Goal: Information Seeking & Learning: Learn about a topic

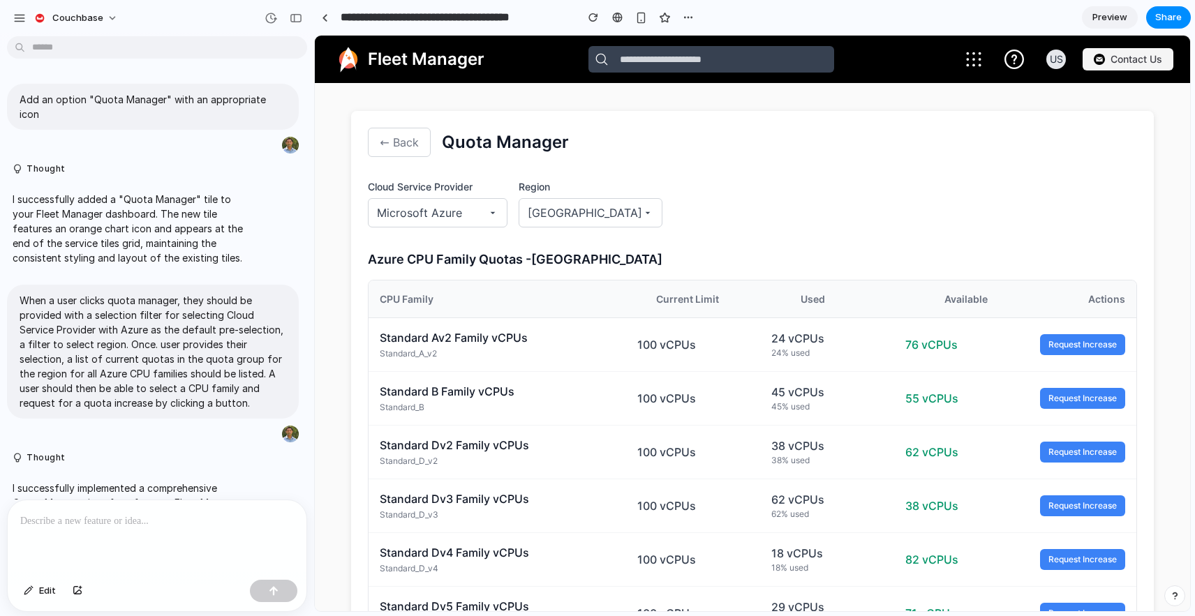
scroll to position [901, 0]
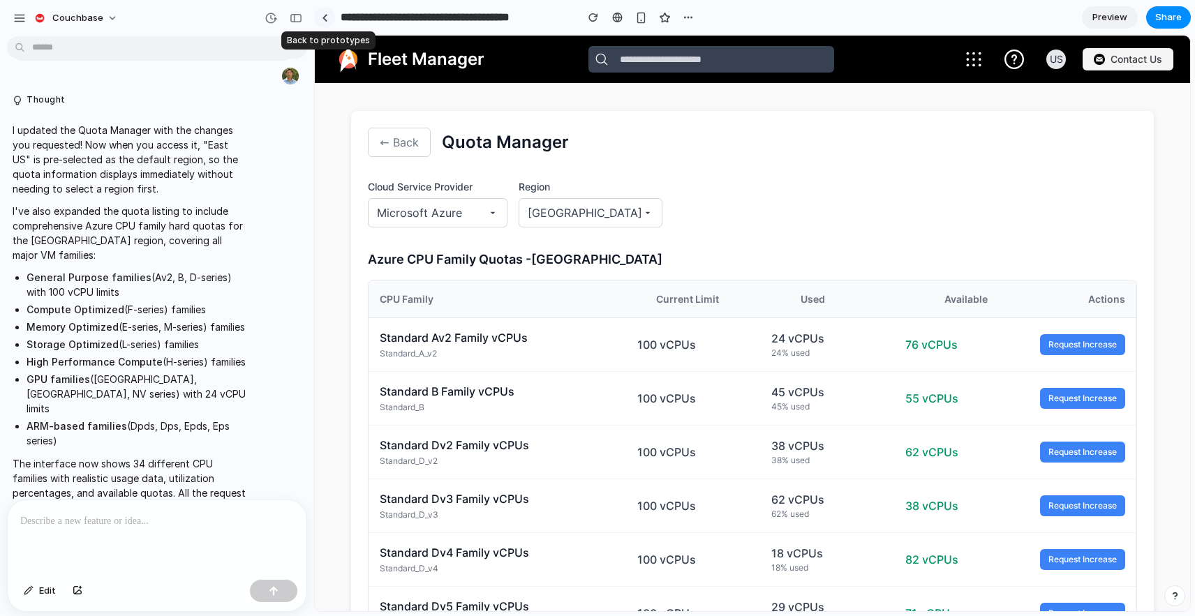
click at [324, 15] on div at bounding box center [325, 18] width 6 height 8
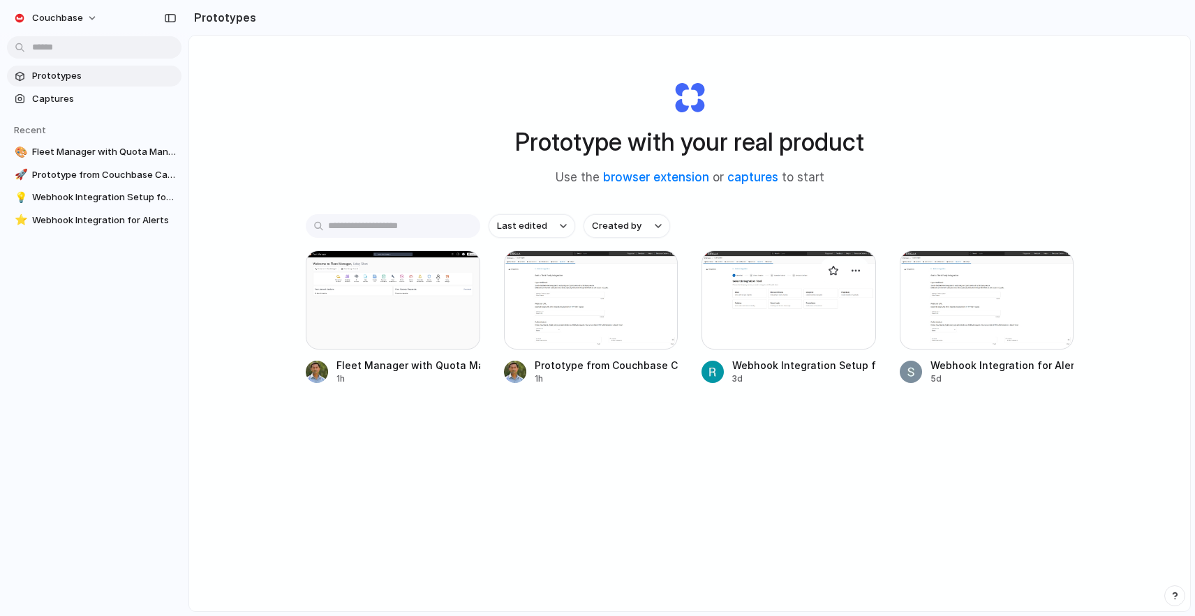
click at [800, 303] on div at bounding box center [788, 300] width 174 height 99
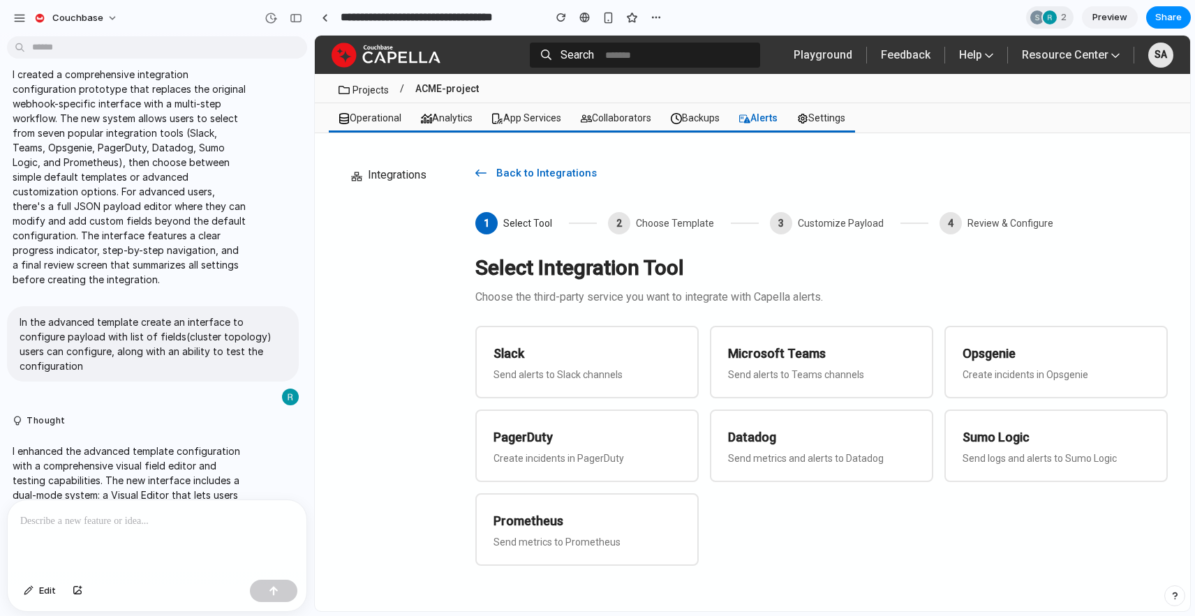
scroll to position [592, 0]
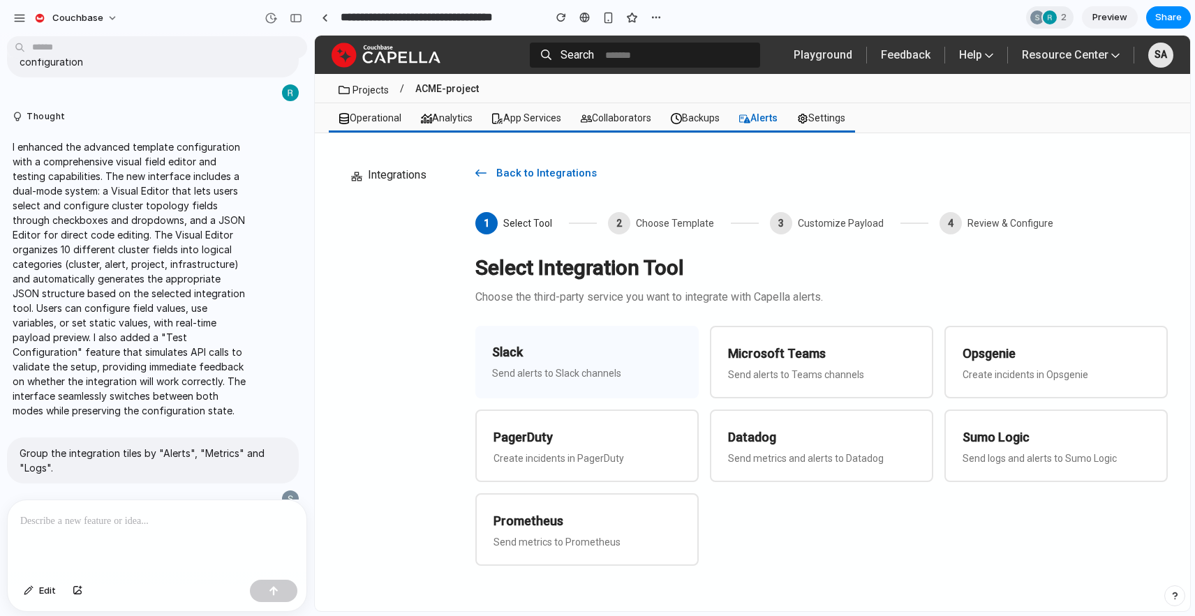
click at [568, 373] on p "Send alerts to Slack channels" at bounding box center [587, 373] width 190 height 11
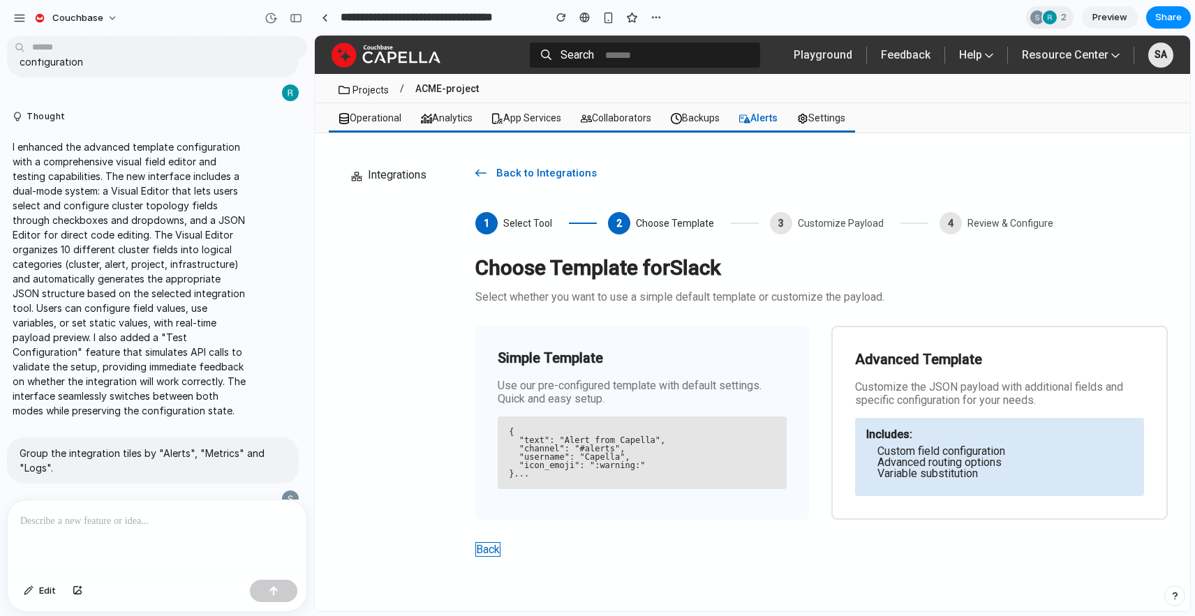
click at [770, 461] on pre "{ "text": "Alert from Capella", "channel": "#alerts", "username": "Capella", "i…" at bounding box center [642, 453] width 267 height 50
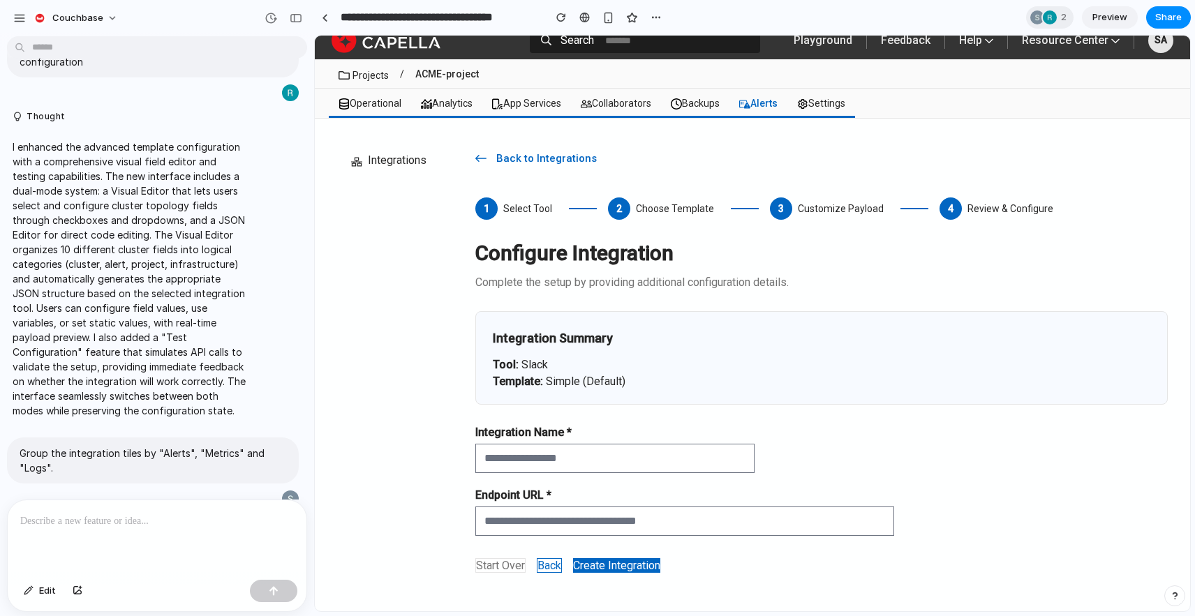
scroll to position [21, 0]
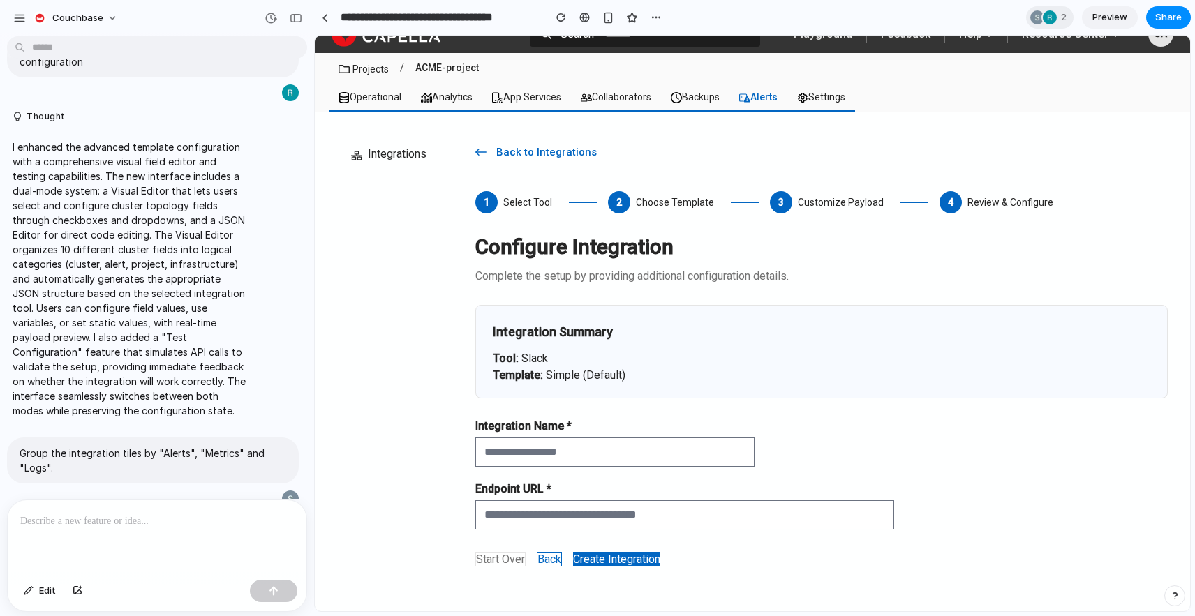
click at [642, 562] on button "Create Integration" at bounding box center [616, 559] width 87 height 15
click at [324, 17] on div at bounding box center [325, 18] width 6 height 8
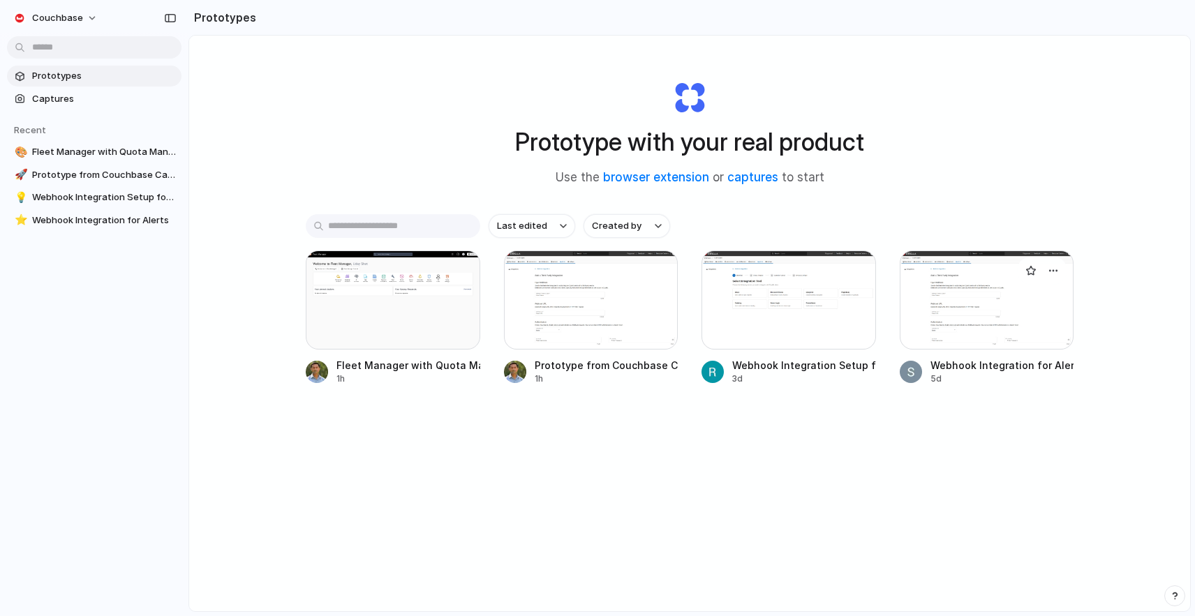
click at [1029, 290] on div at bounding box center [986, 300] width 174 height 99
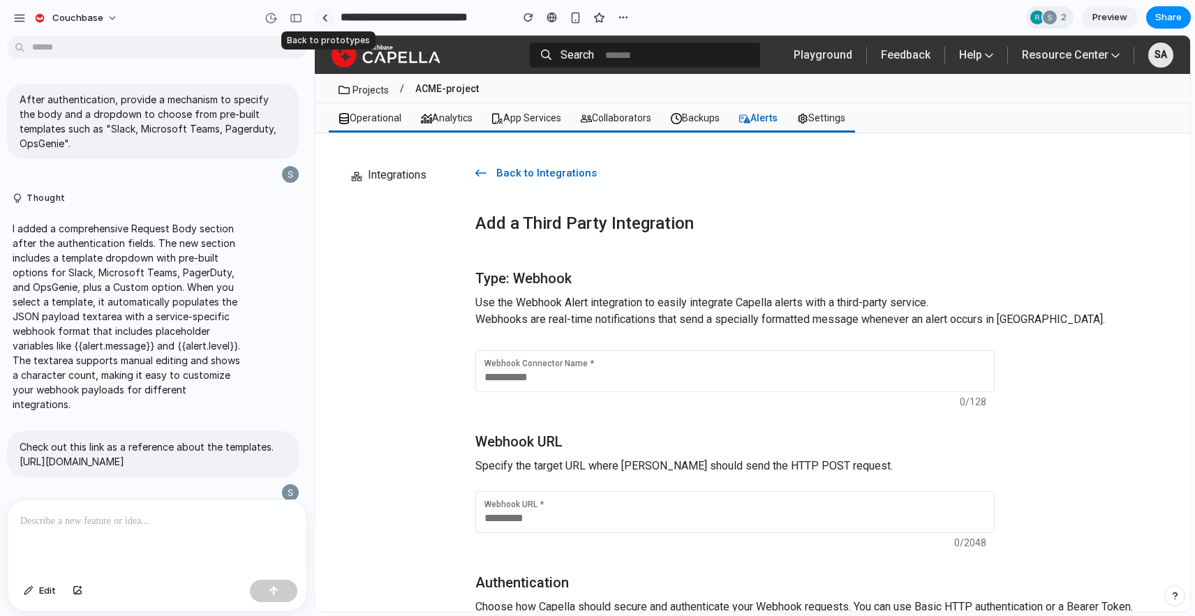
click at [325, 19] on div at bounding box center [325, 18] width 6 height 8
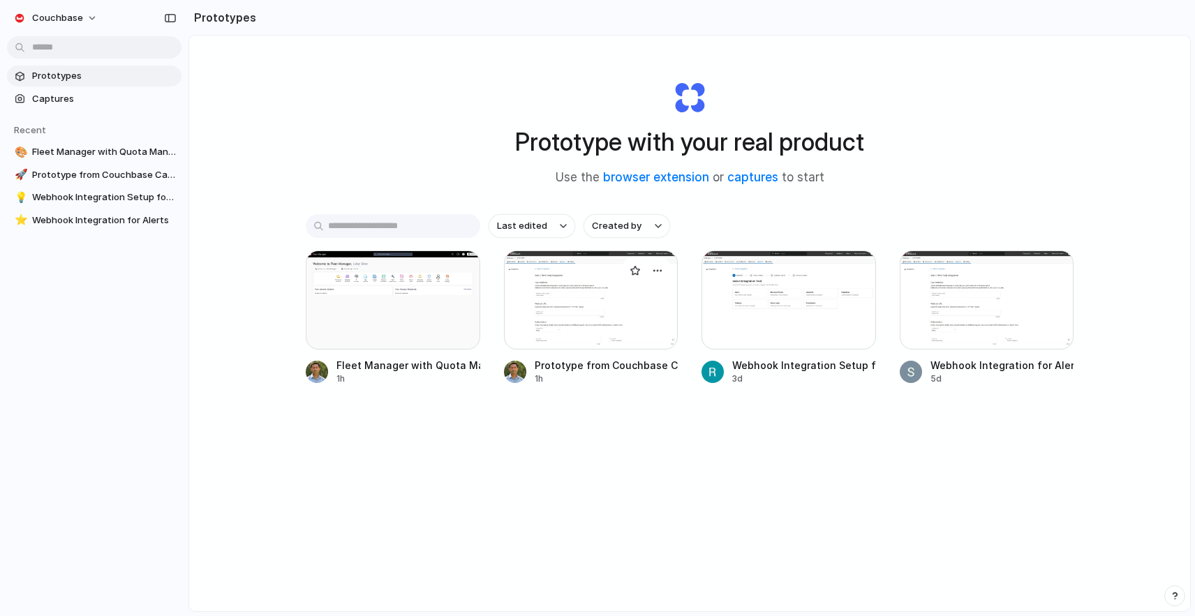
click at [541, 306] on div at bounding box center [591, 300] width 174 height 99
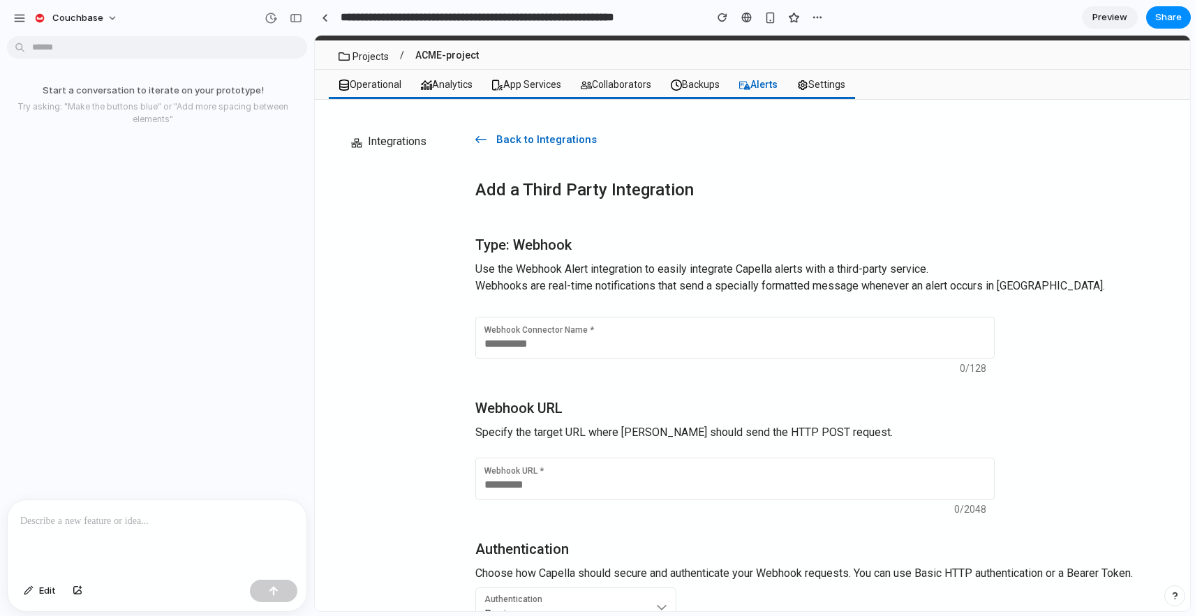
scroll to position [52, 0]
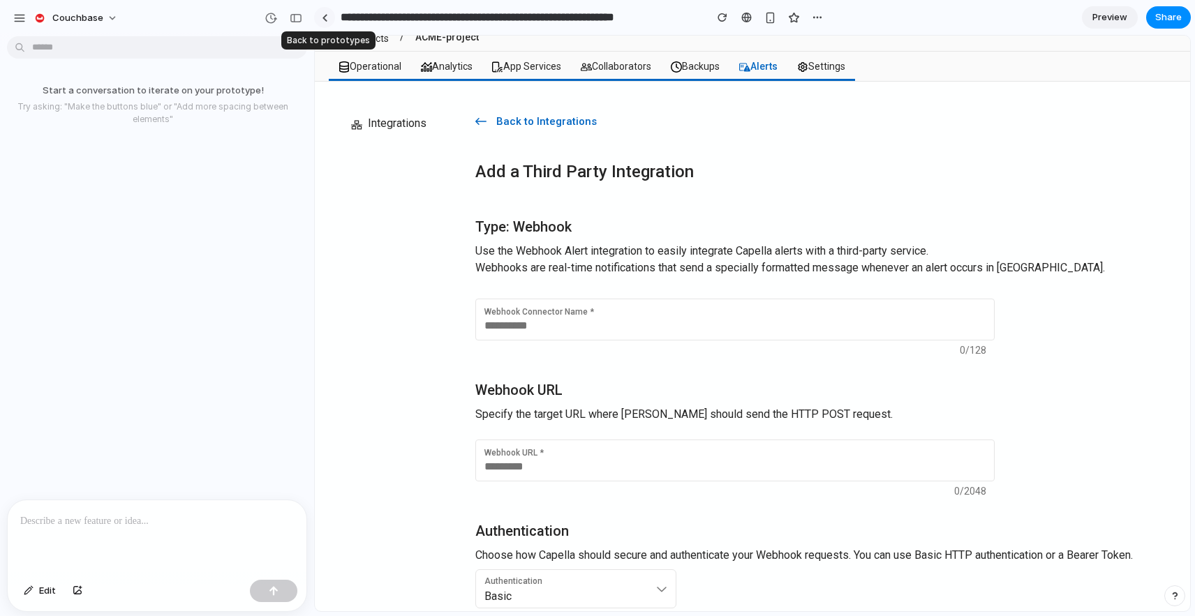
click at [324, 17] on div at bounding box center [325, 18] width 6 height 8
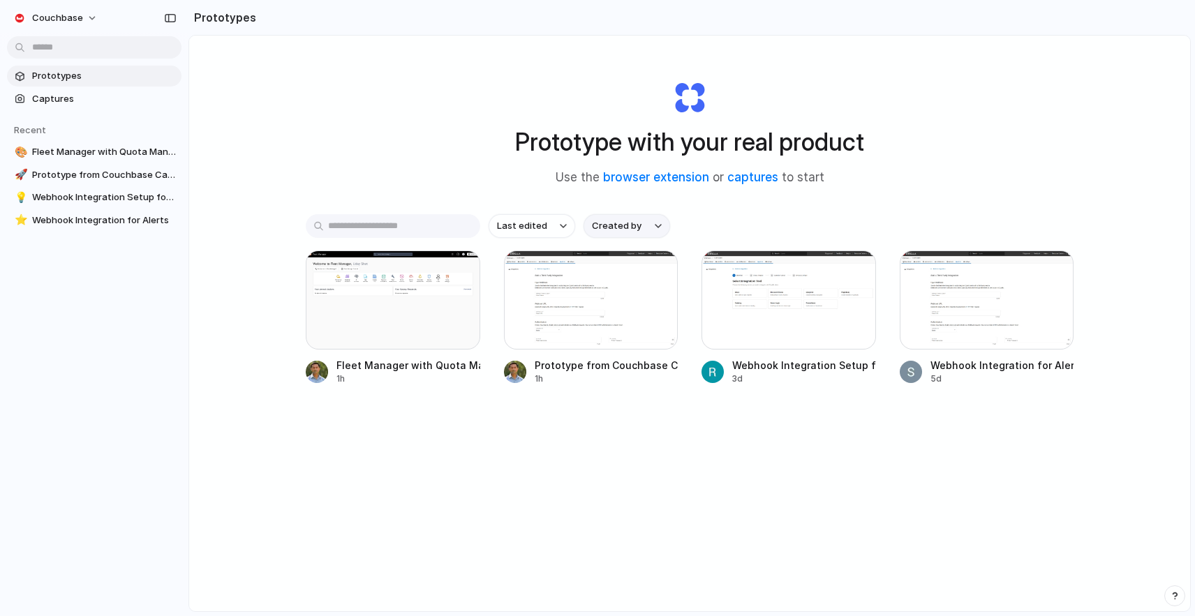
click at [657, 227] on div "button" at bounding box center [658, 226] width 7 height 6
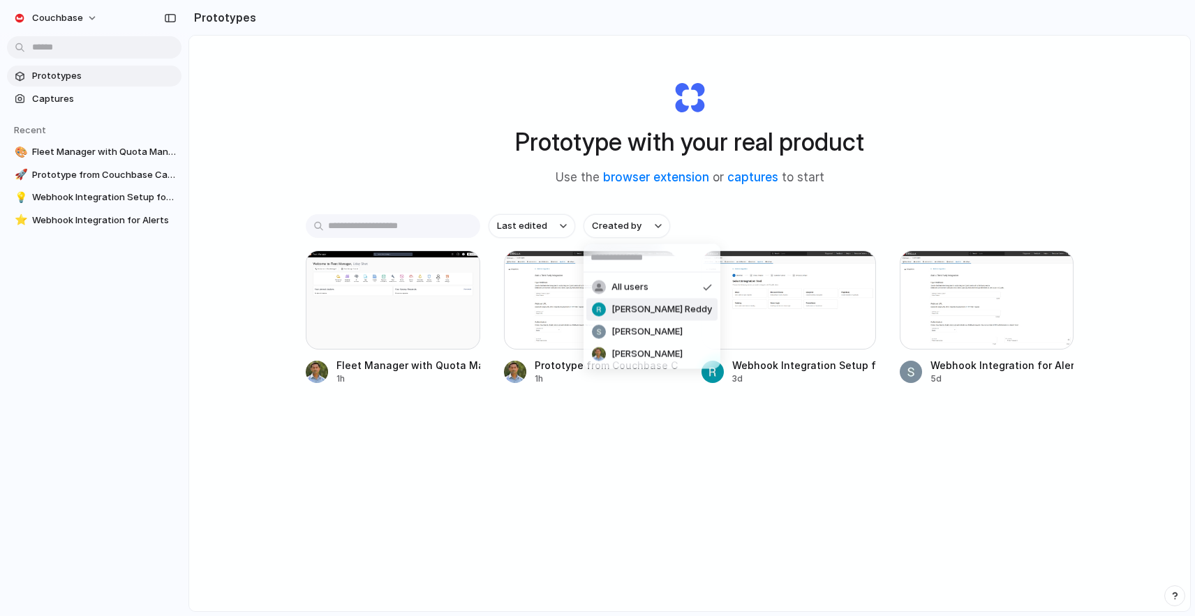
click at [633, 309] on span "[PERSON_NAME] Reddy" at bounding box center [661, 310] width 100 height 14
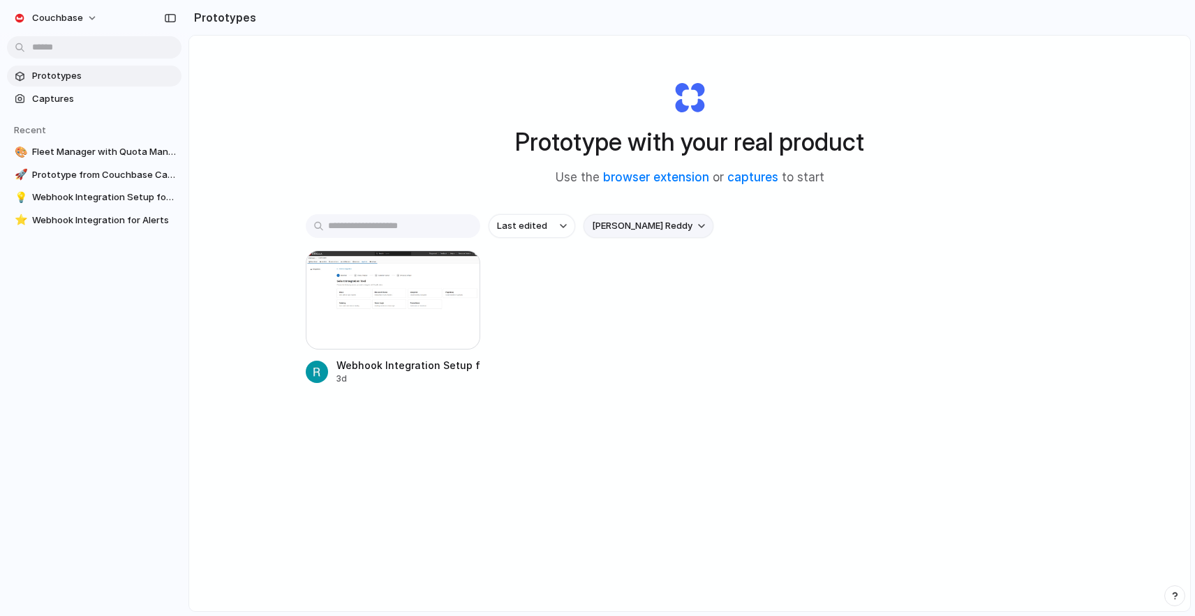
click at [682, 226] on button "[PERSON_NAME] Reddy" at bounding box center [648, 226] width 130 height 24
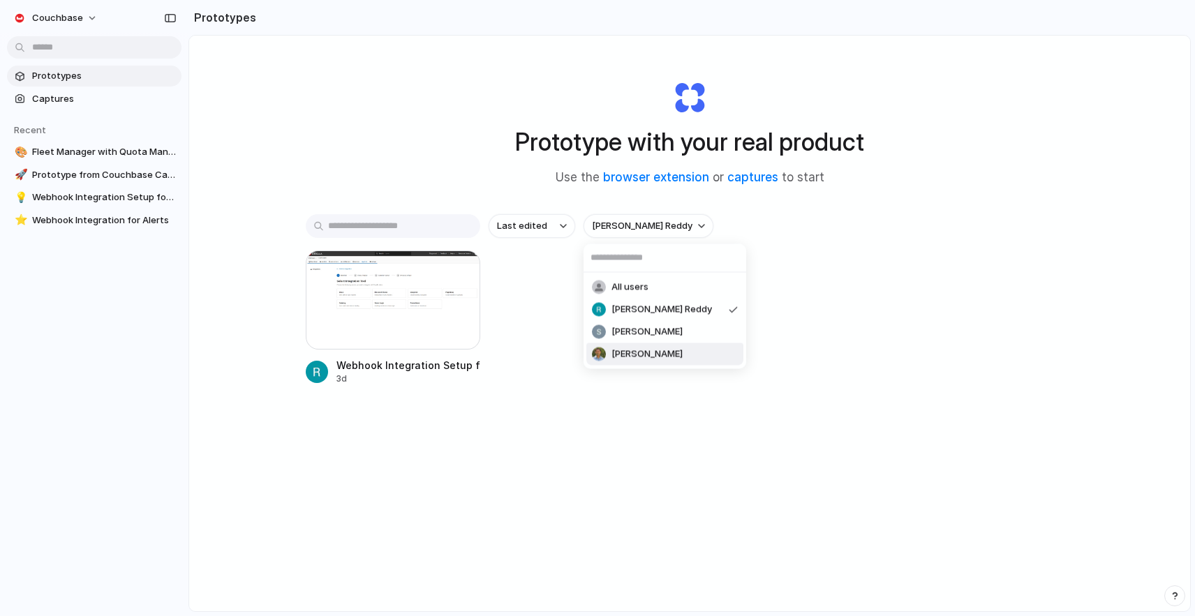
click at [666, 353] on li "[PERSON_NAME]" at bounding box center [664, 354] width 157 height 22
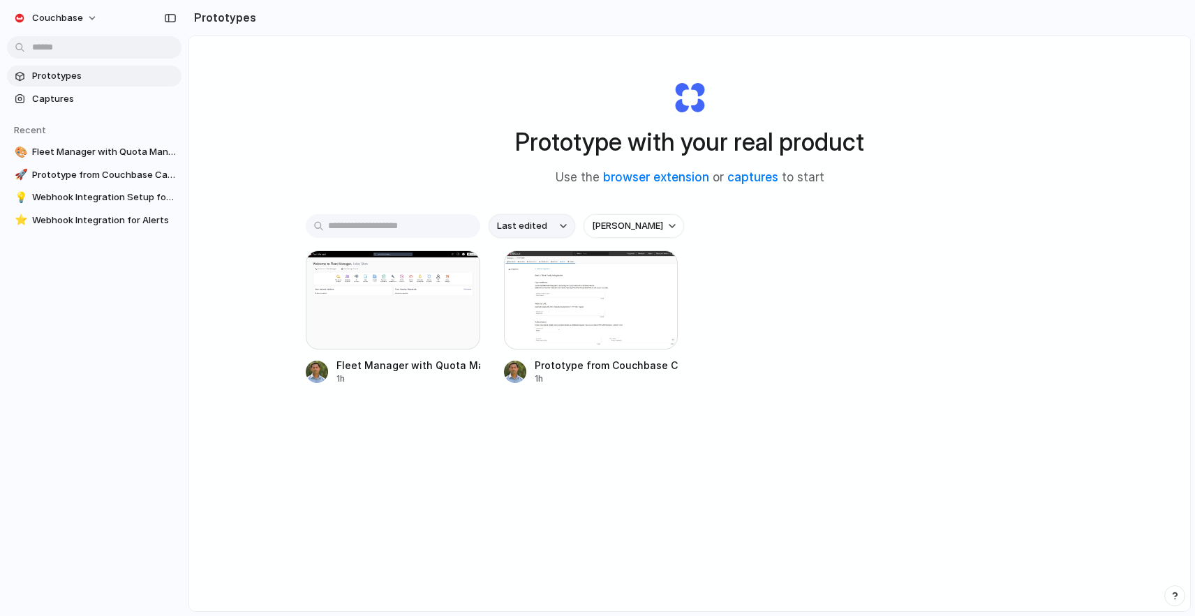
click at [556, 227] on button "Last edited" at bounding box center [531, 226] width 87 height 24
click at [545, 283] on span "Last created" at bounding box center [525, 281] width 57 height 14
click at [560, 229] on div "button" at bounding box center [563, 226] width 7 height 6
click at [540, 305] on span "Alphabetical" at bounding box center [525, 304] width 56 height 14
click at [592, 313] on div at bounding box center [591, 300] width 174 height 99
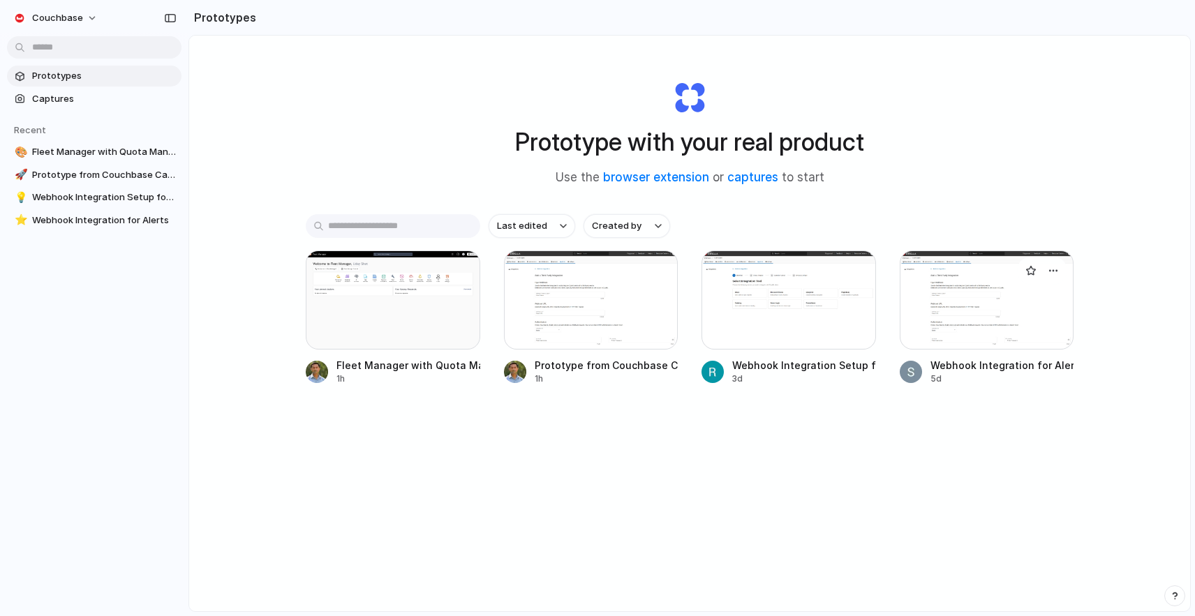
click at [948, 311] on div at bounding box center [986, 300] width 174 height 99
click at [658, 267] on div "button" at bounding box center [657, 270] width 11 height 11
click at [611, 368] on span "Delete" at bounding box center [604, 370] width 29 height 14
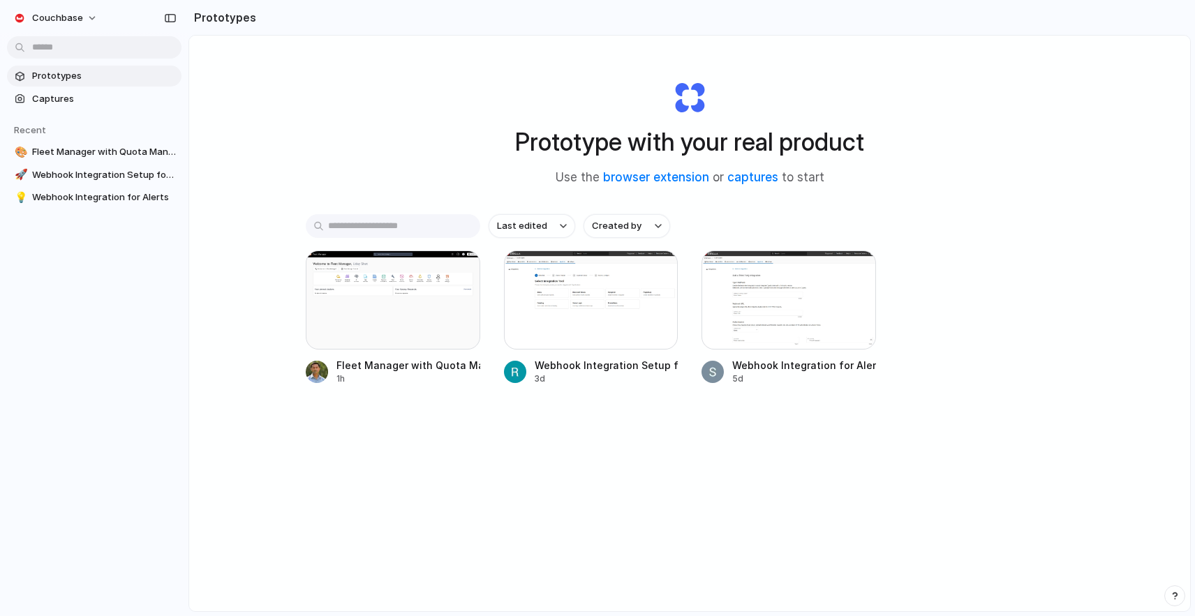
click at [302, 117] on div "Prototype with your real product Use the browser extension or captures to start…" at bounding box center [689, 361] width 1001 height 650
click at [98, 149] on span "Fleet Manager with Quota Manager Feature" at bounding box center [104, 152] width 144 height 14
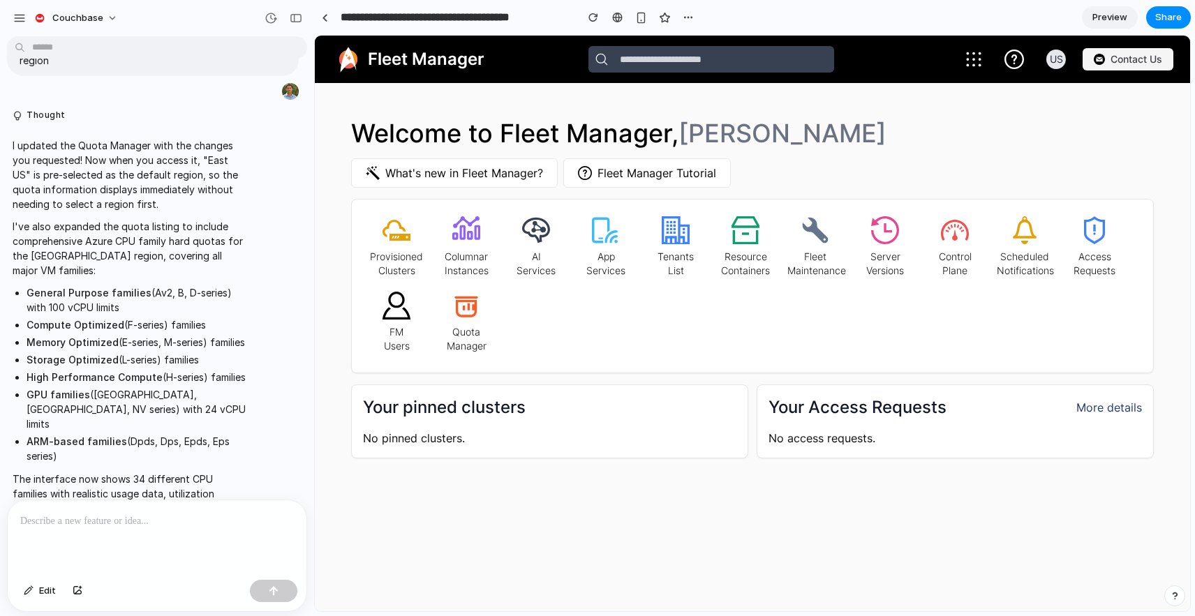
scroll to position [901, 0]
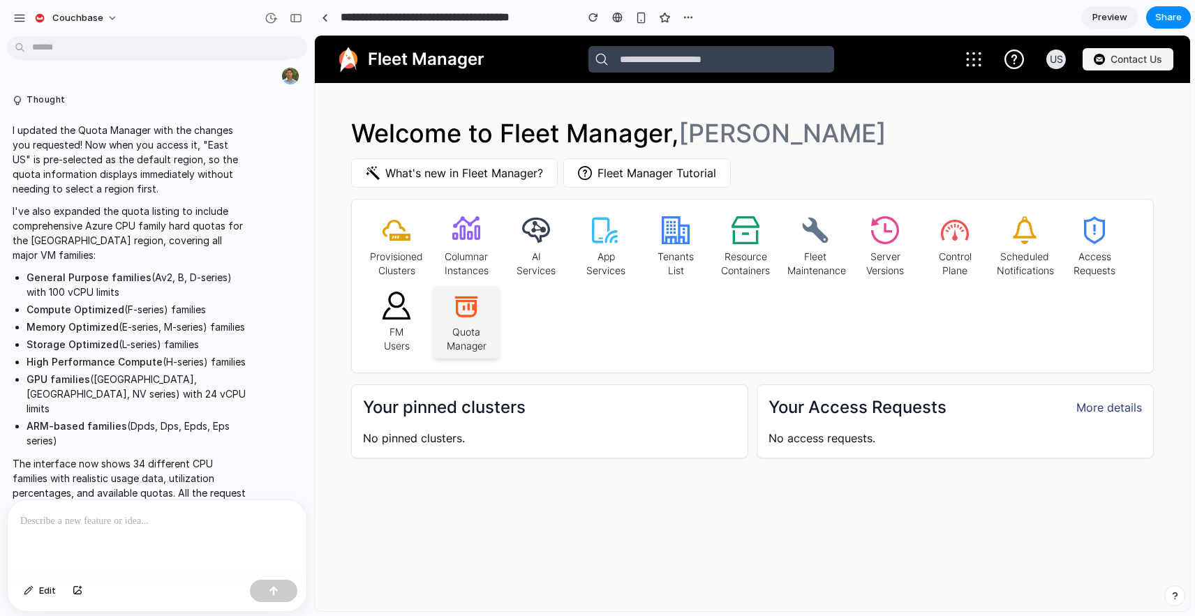
click at [472, 325] on p "Quota Manager" at bounding box center [466, 336] width 56 height 33
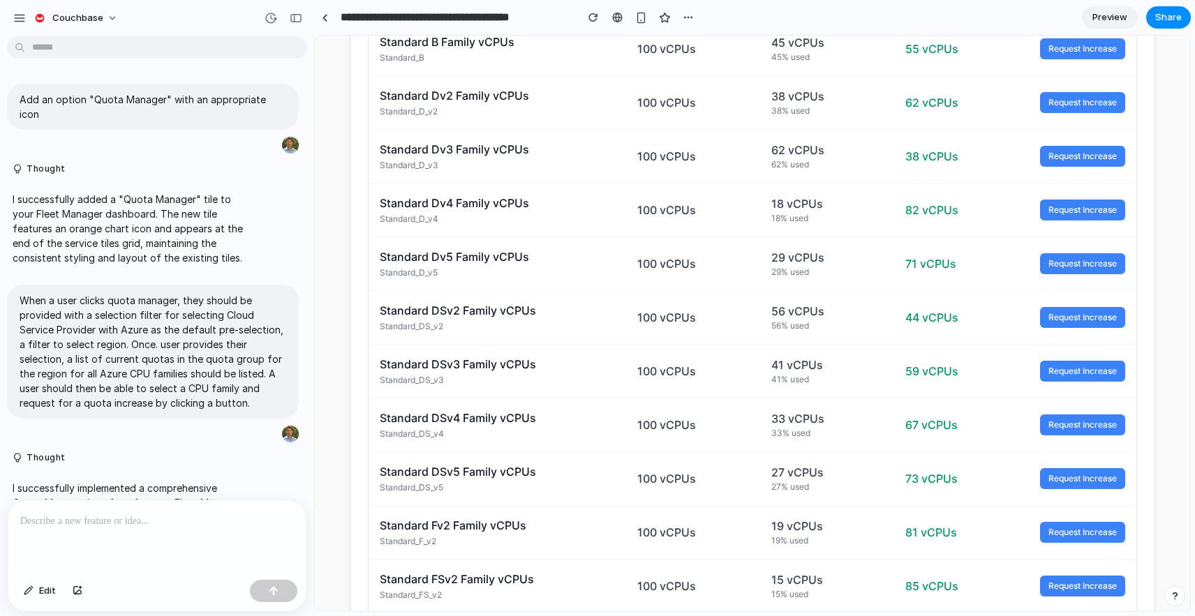
scroll to position [0, 0]
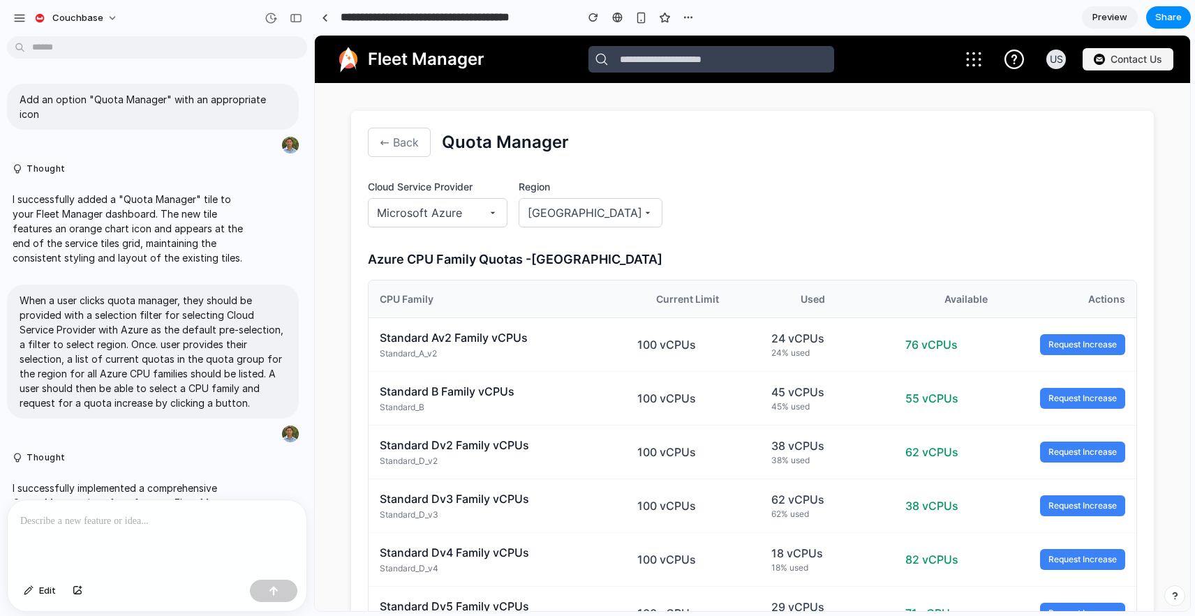
click at [379, 145] on button "← Back" at bounding box center [399, 142] width 62 height 29
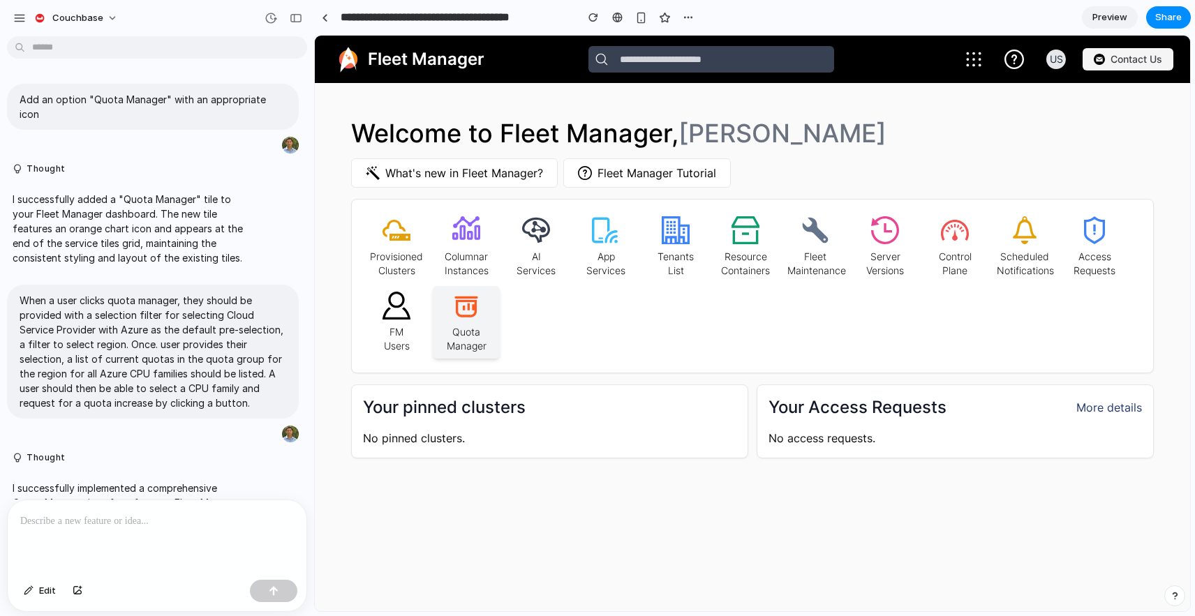
click at [465, 317] on icon at bounding box center [466, 307] width 23 height 21
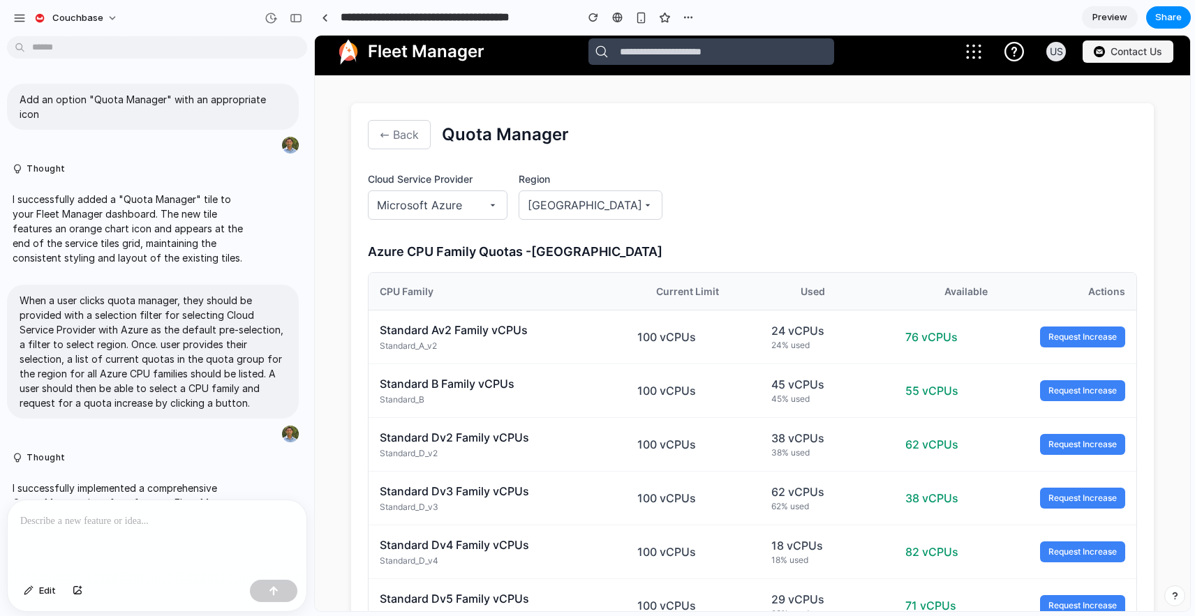
scroll to position [24, 0]
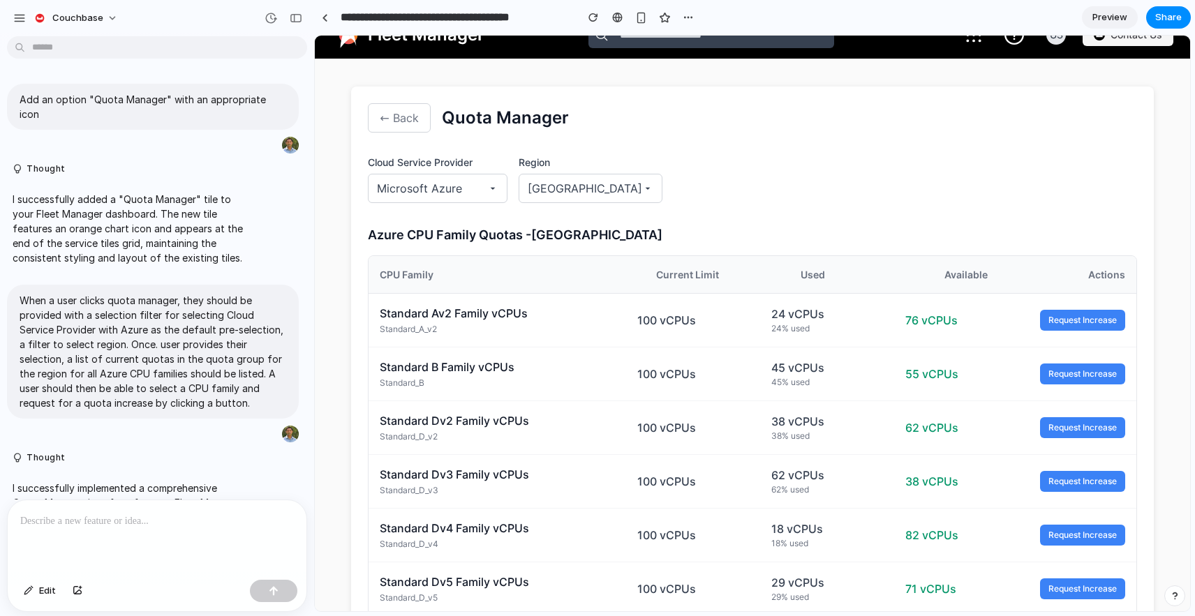
click at [117, 516] on p at bounding box center [157, 521] width 274 height 17
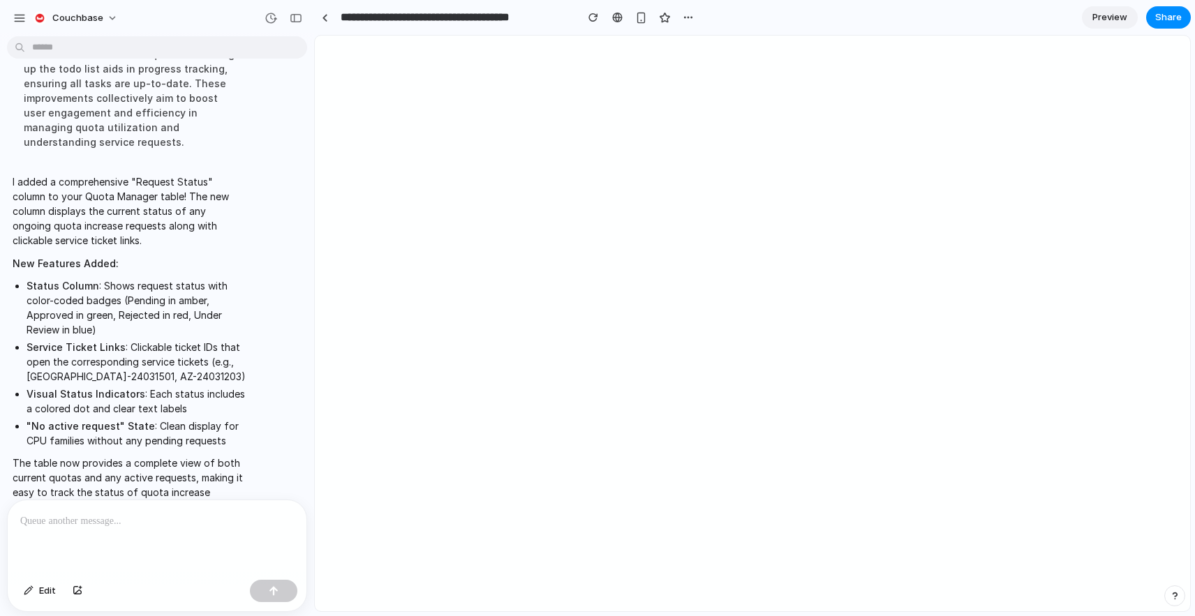
scroll to position [0, 0]
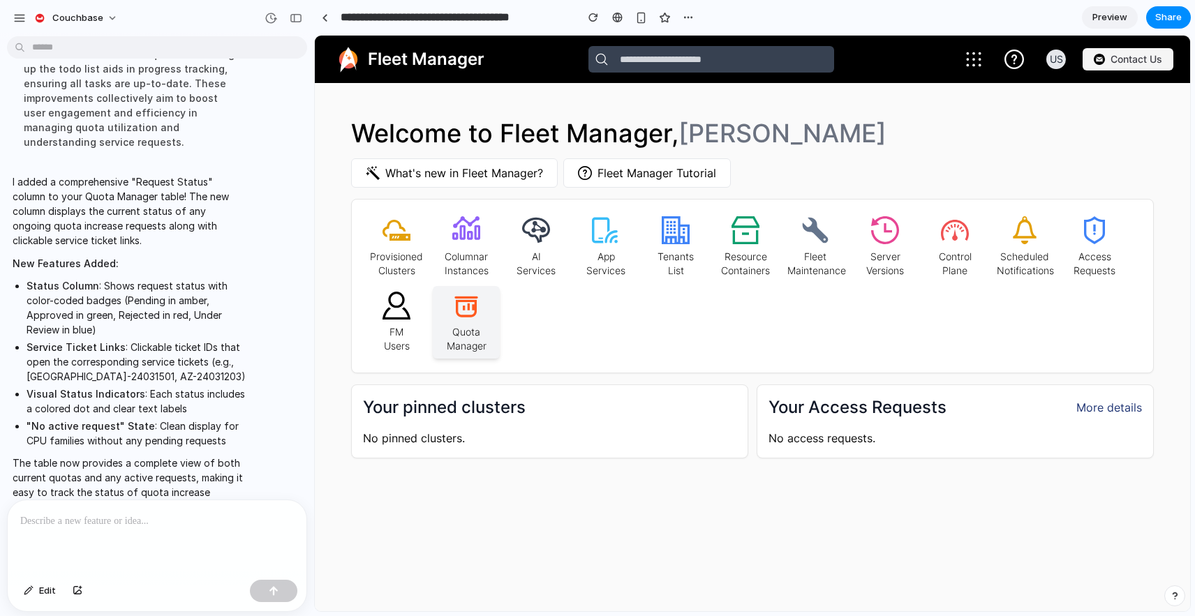
click at [463, 315] on icon at bounding box center [466, 307] width 23 height 21
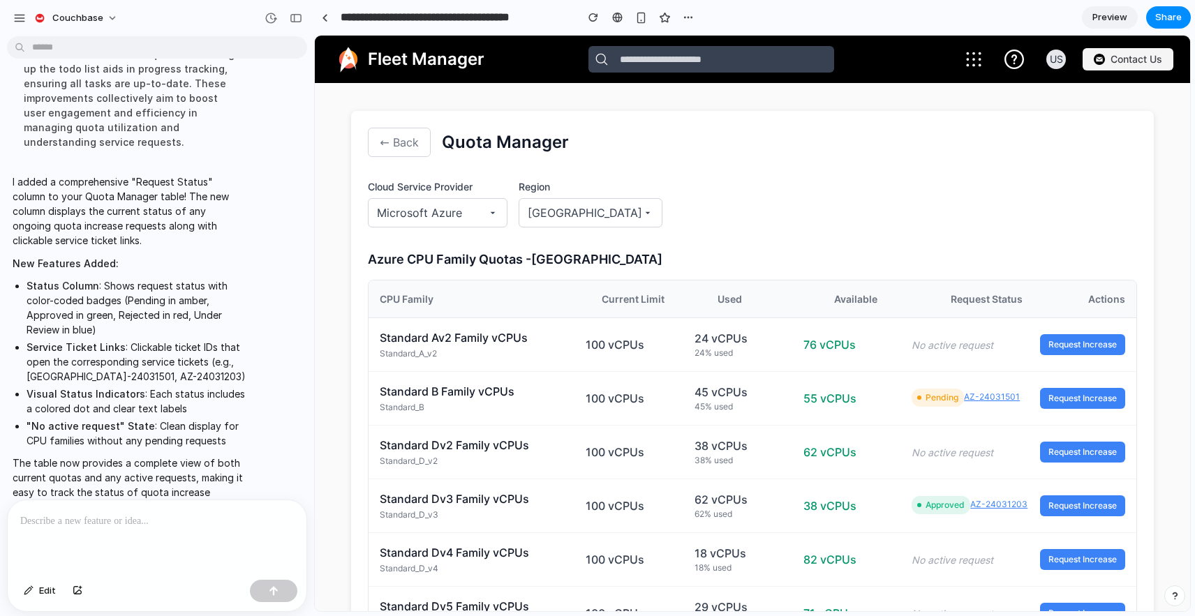
click at [151, 533] on div at bounding box center [157, 537] width 299 height 74
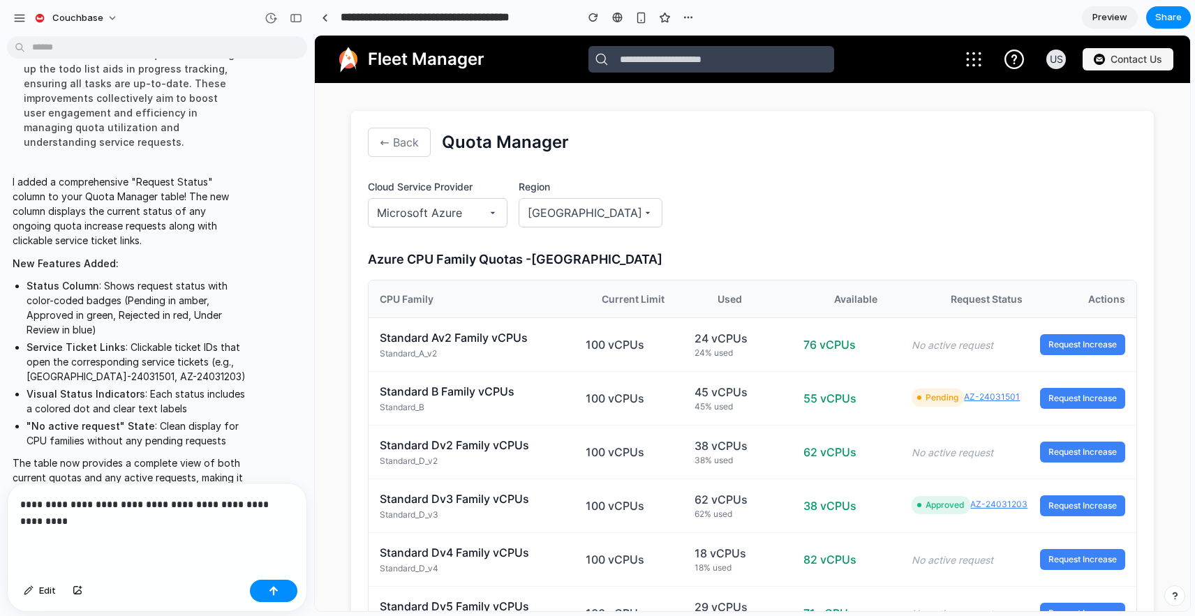
scroll to position [1670, 0]
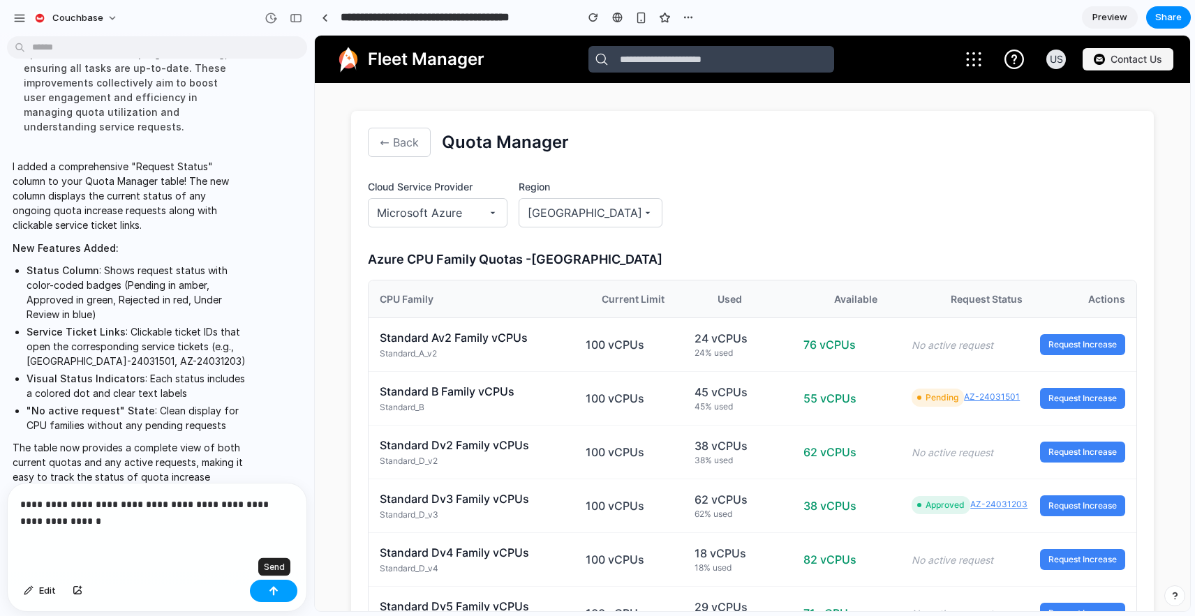
click at [268, 589] on button "button" at bounding box center [273, 591] width 47 height 22
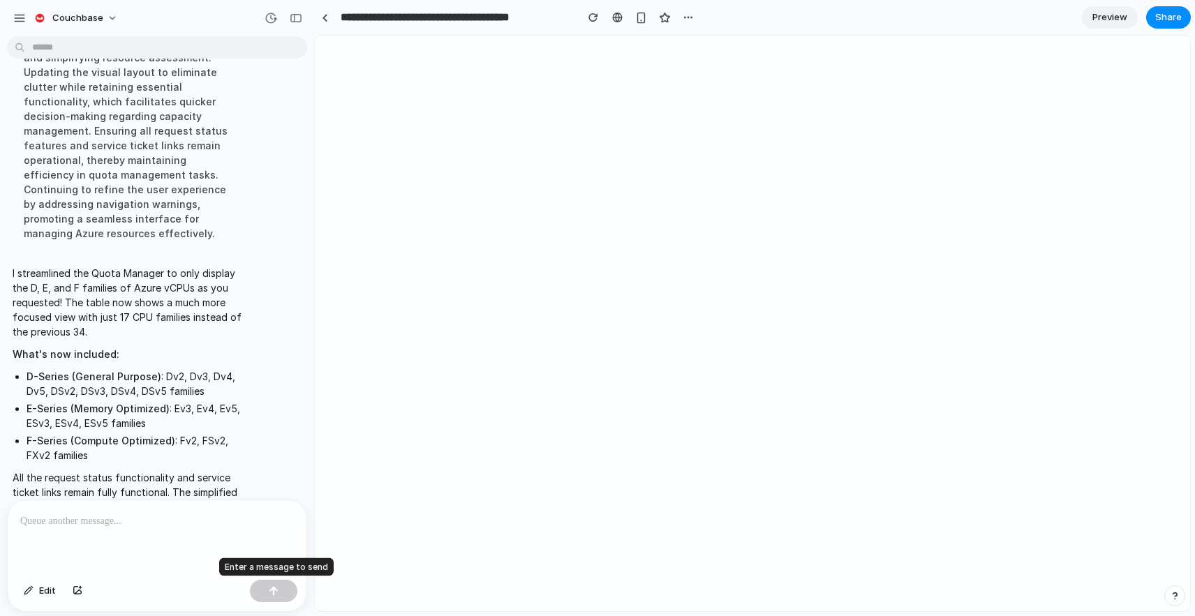
scroll to position [0, 0]
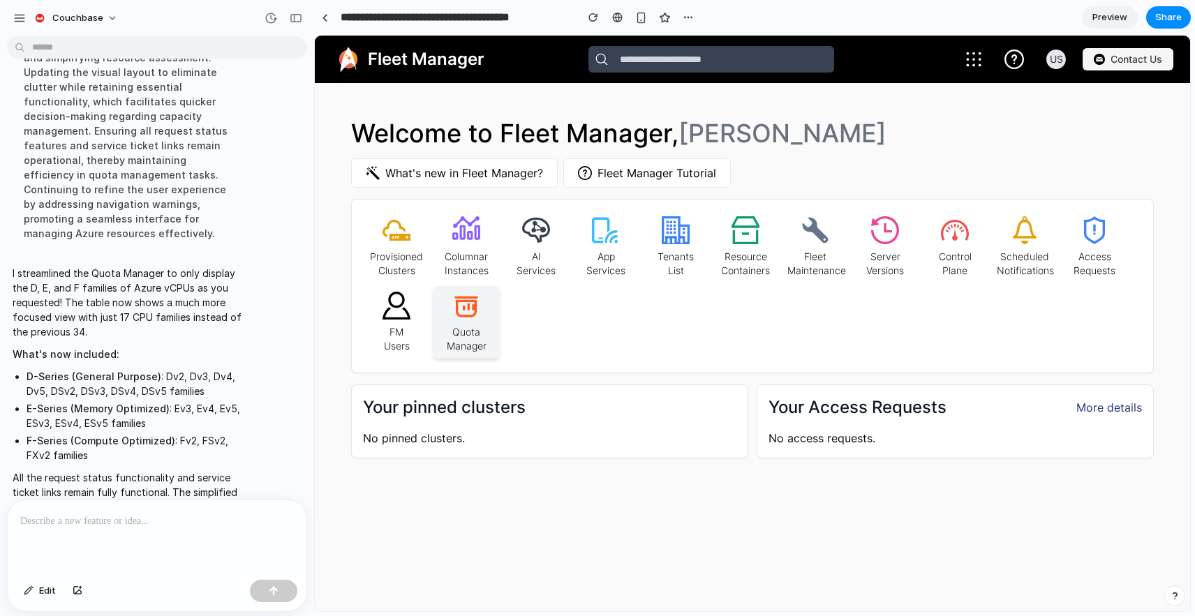
click at [454, 320] on p "Quota Manager" at bounding box center [466, 336] width 56 height 33
